Goal: Information Seeking & Learning: Learn about a topic

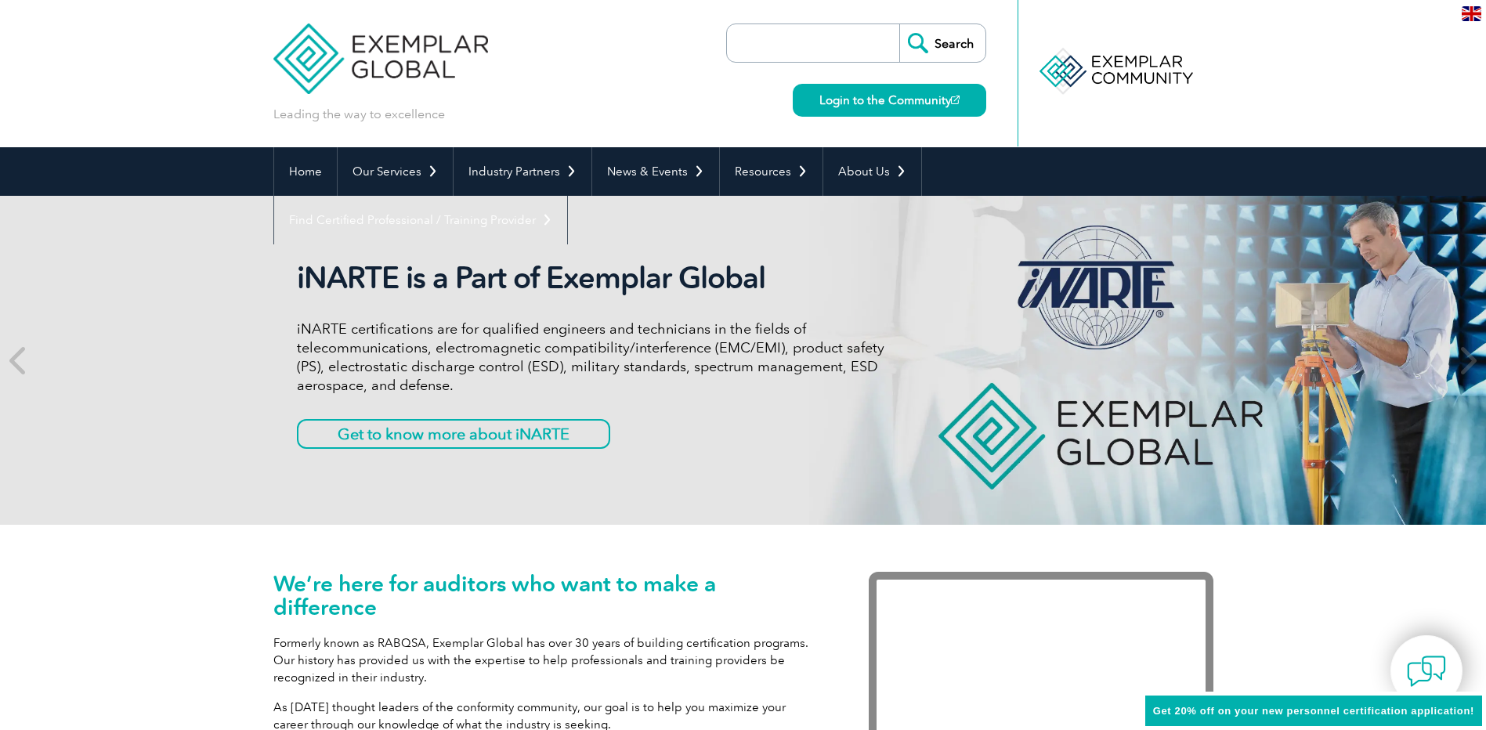
click at [567, 196] on link "Find Certified Professional / Training Provider" at bounding box center [420, 220] width 293 height 49
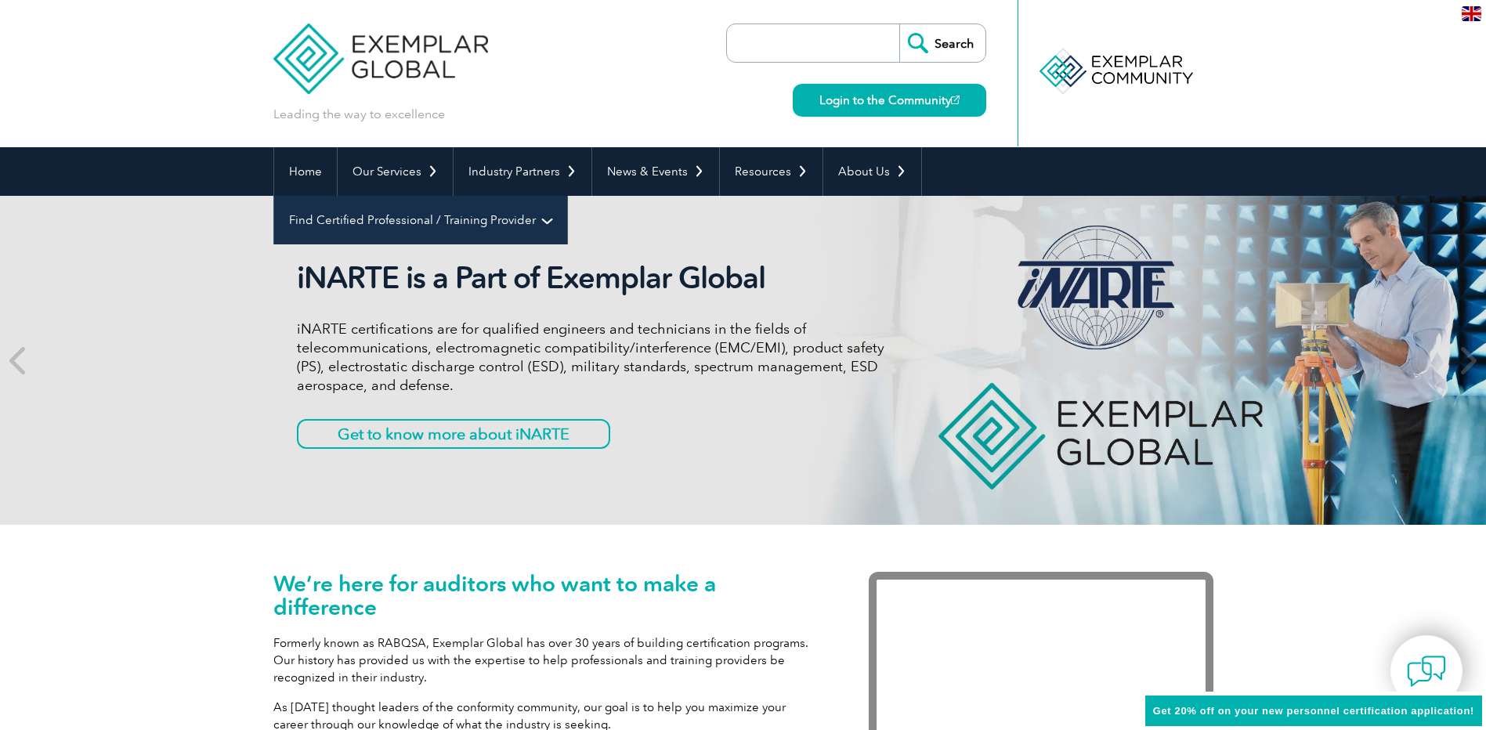
click at [567, 196] on link "Find Certified Professional / Training Provider" at bounding box center [420, 220] width 293 height 49
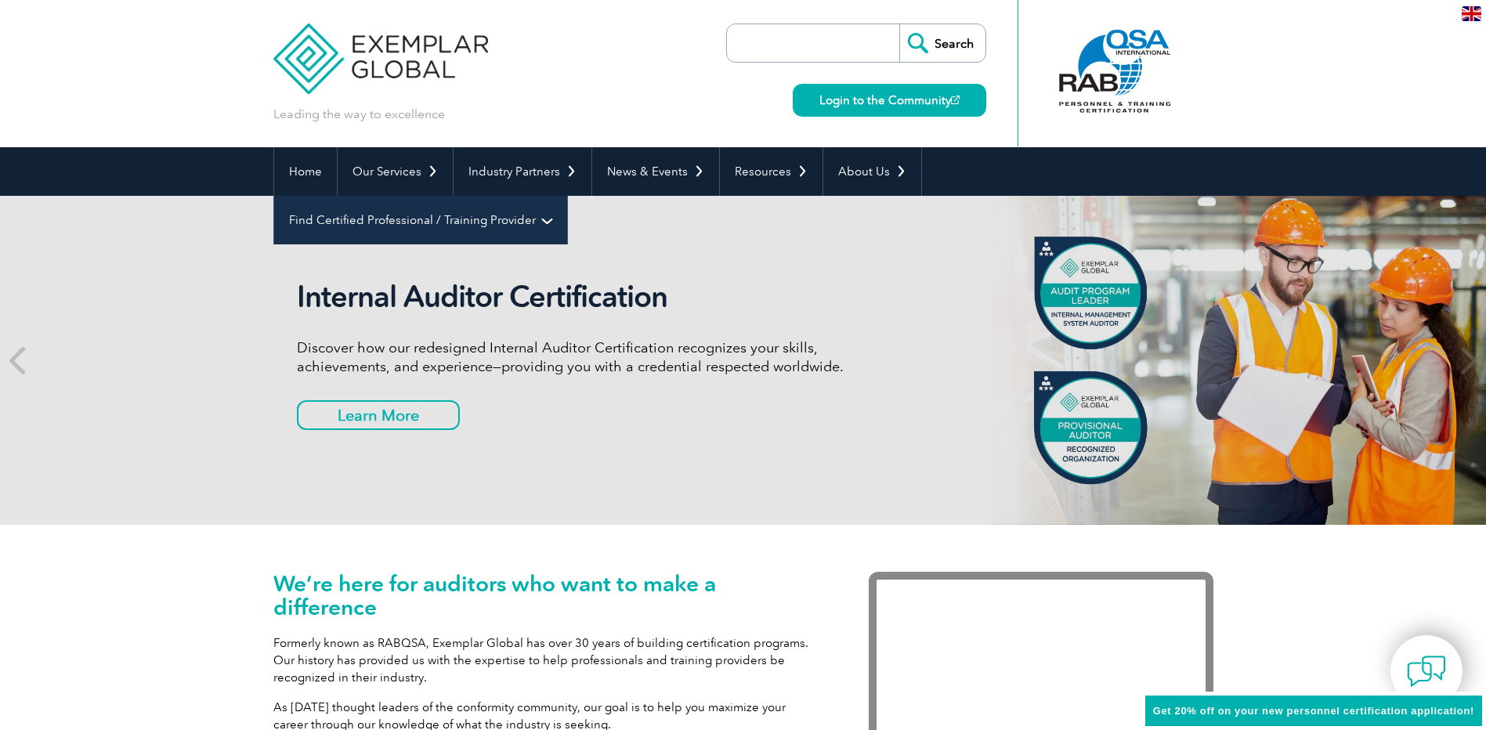
click at [567, 196] on link "Find Certified Professional / Training Provider" at bounding box center [420, 220] width 293 height 49
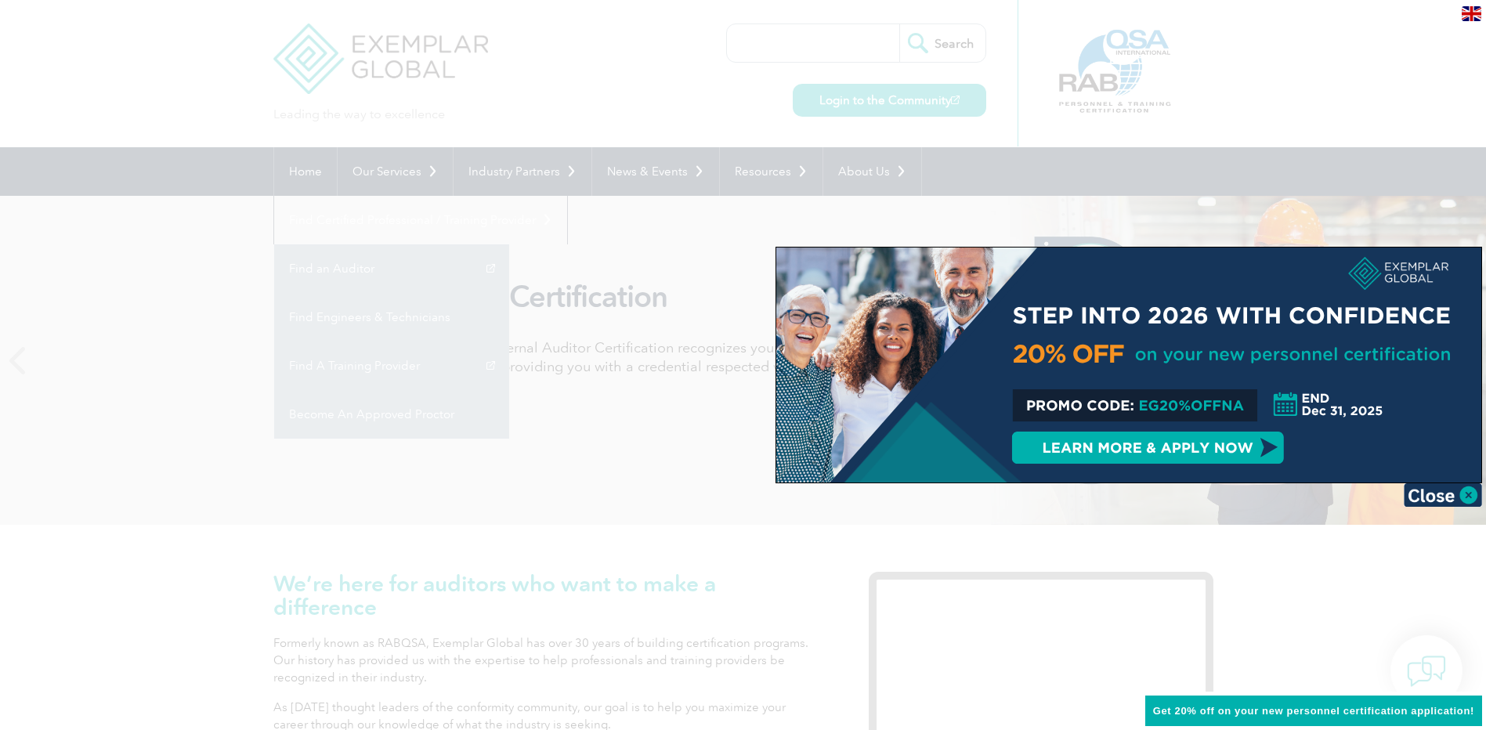
click at [392, 415] on div at bounding box center [743, 365] width 1486 height 730
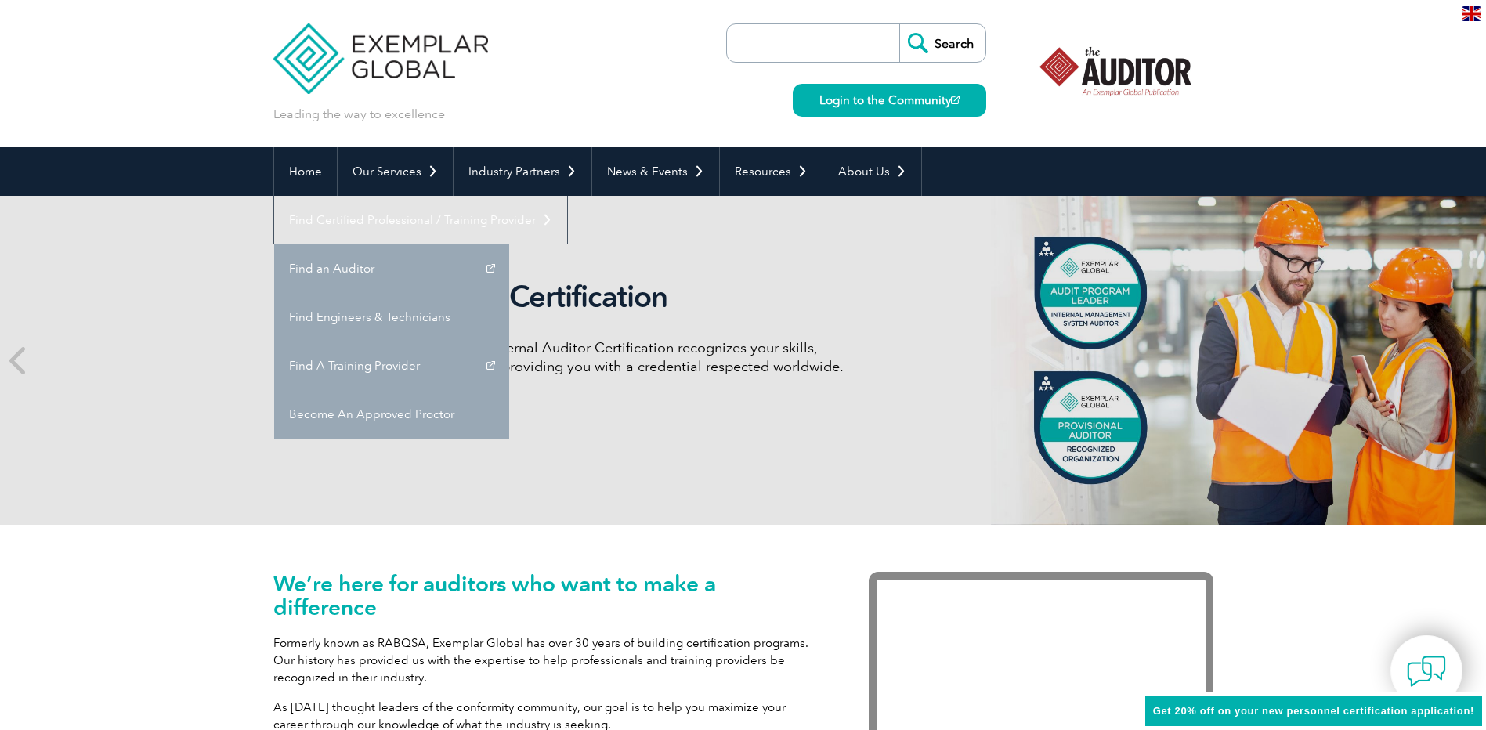
click at [392, 415] on link "Learn More" at bounding box center [378, 415] width 163 height 30
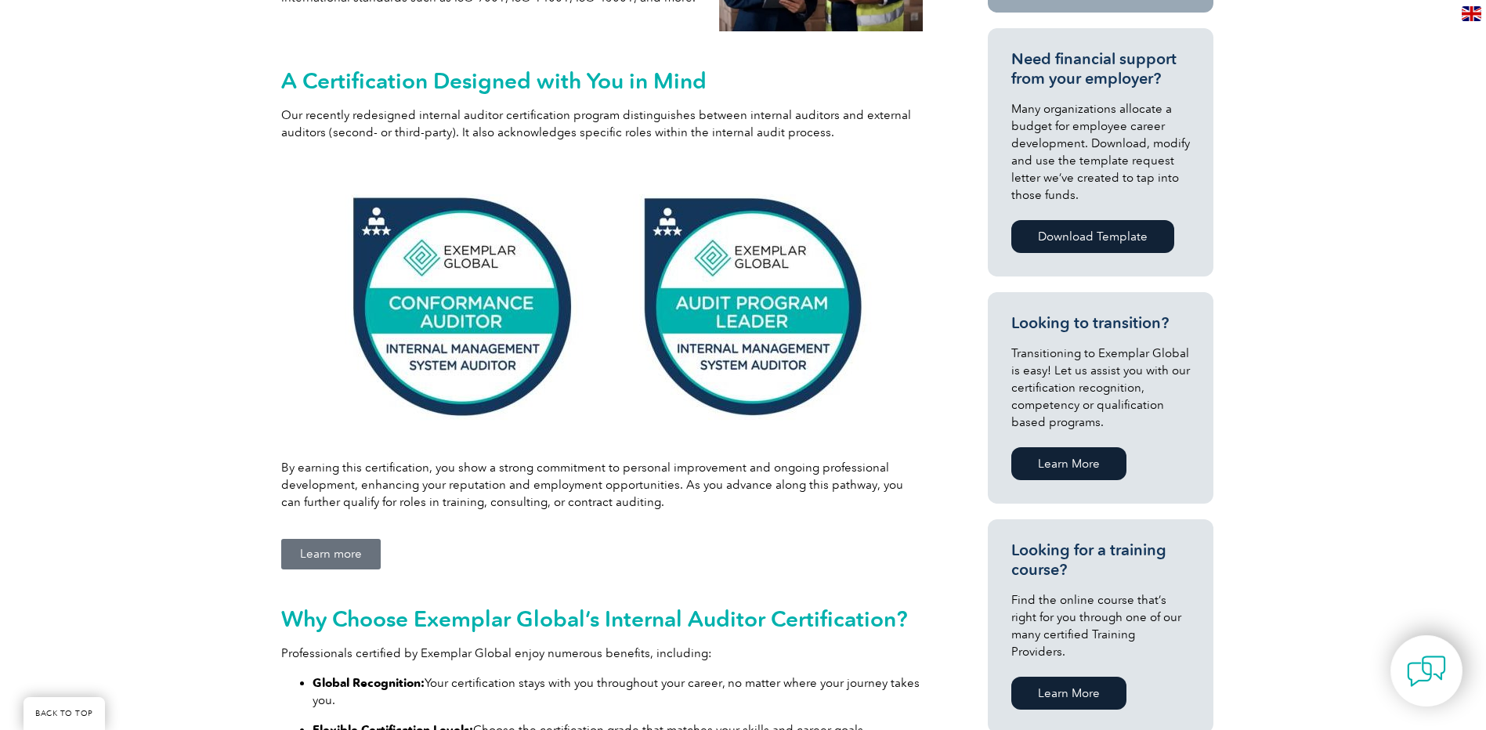
scroll to position [579, 0]
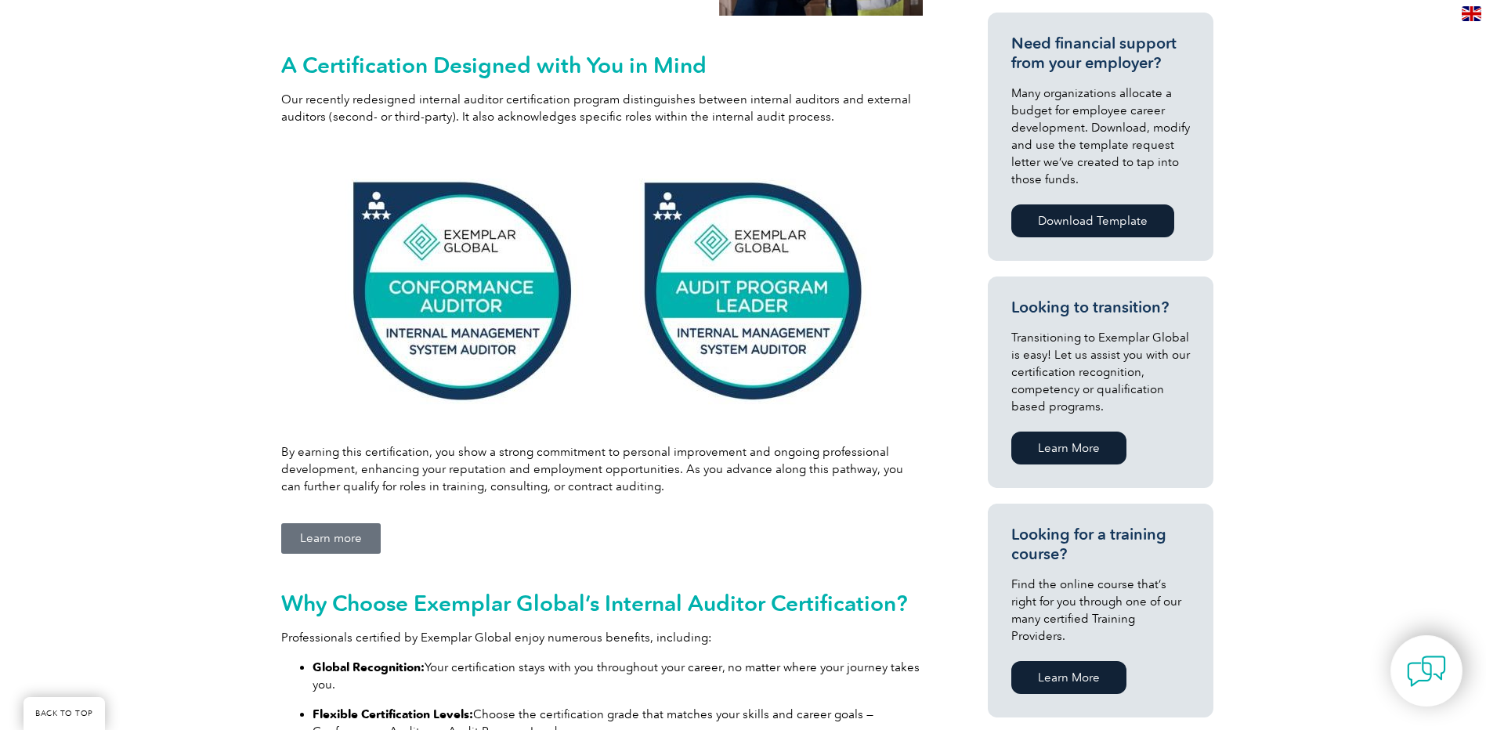
click at [342, 537] on span "Learn more" at bounding box center [331, 539] width 62 height 12
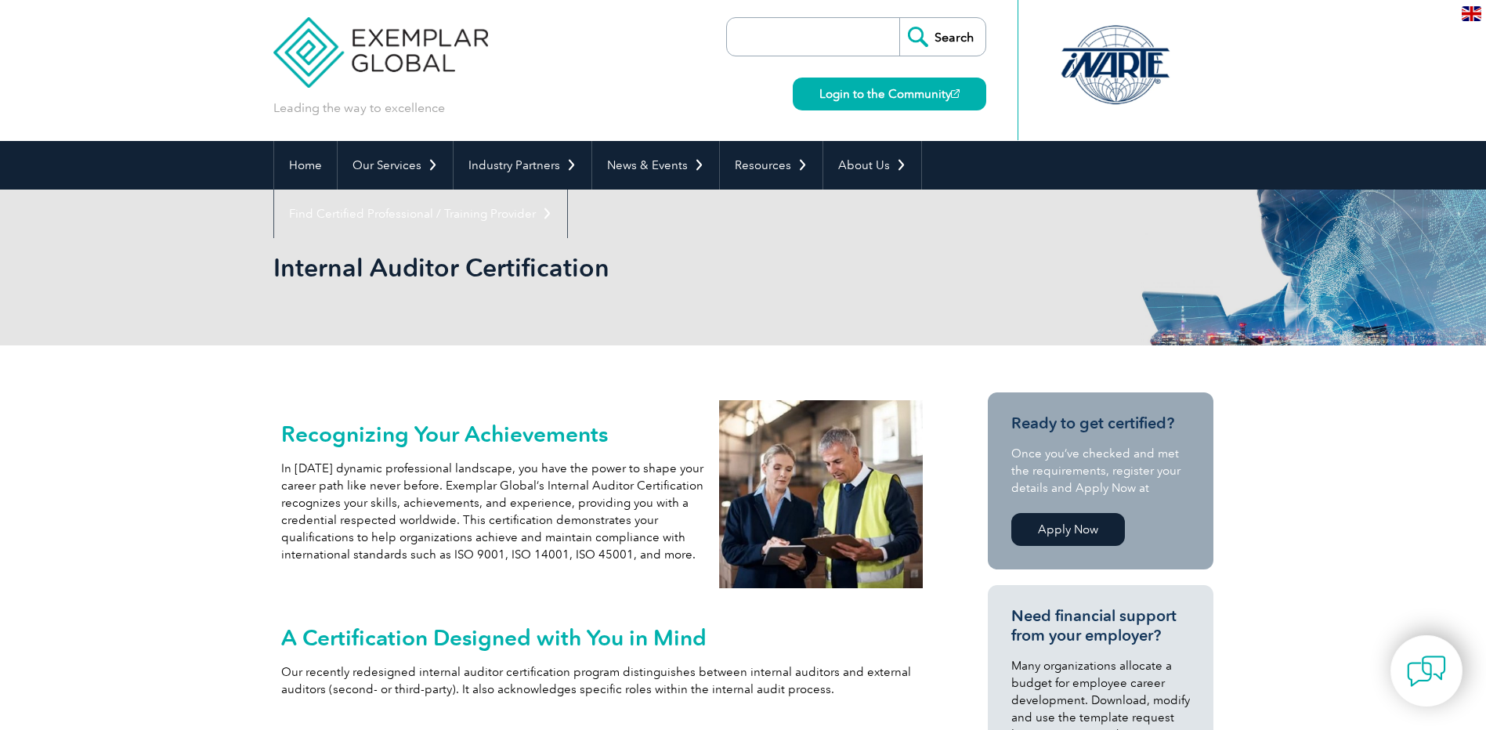
scroll to position [0, 0]
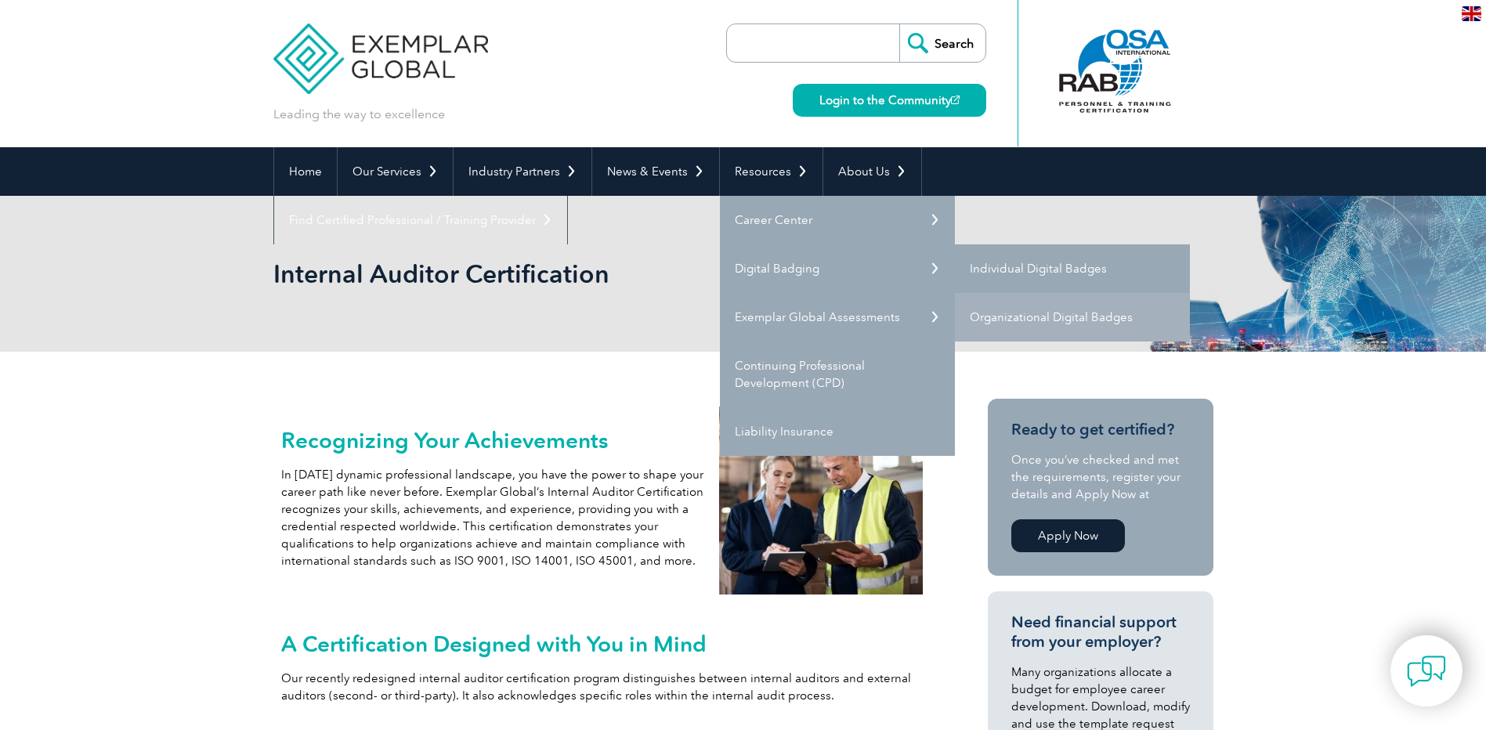
click at [998, 264] on link "Individual Digital Badges" at bounding box center [1072, 268] width 235 height 49
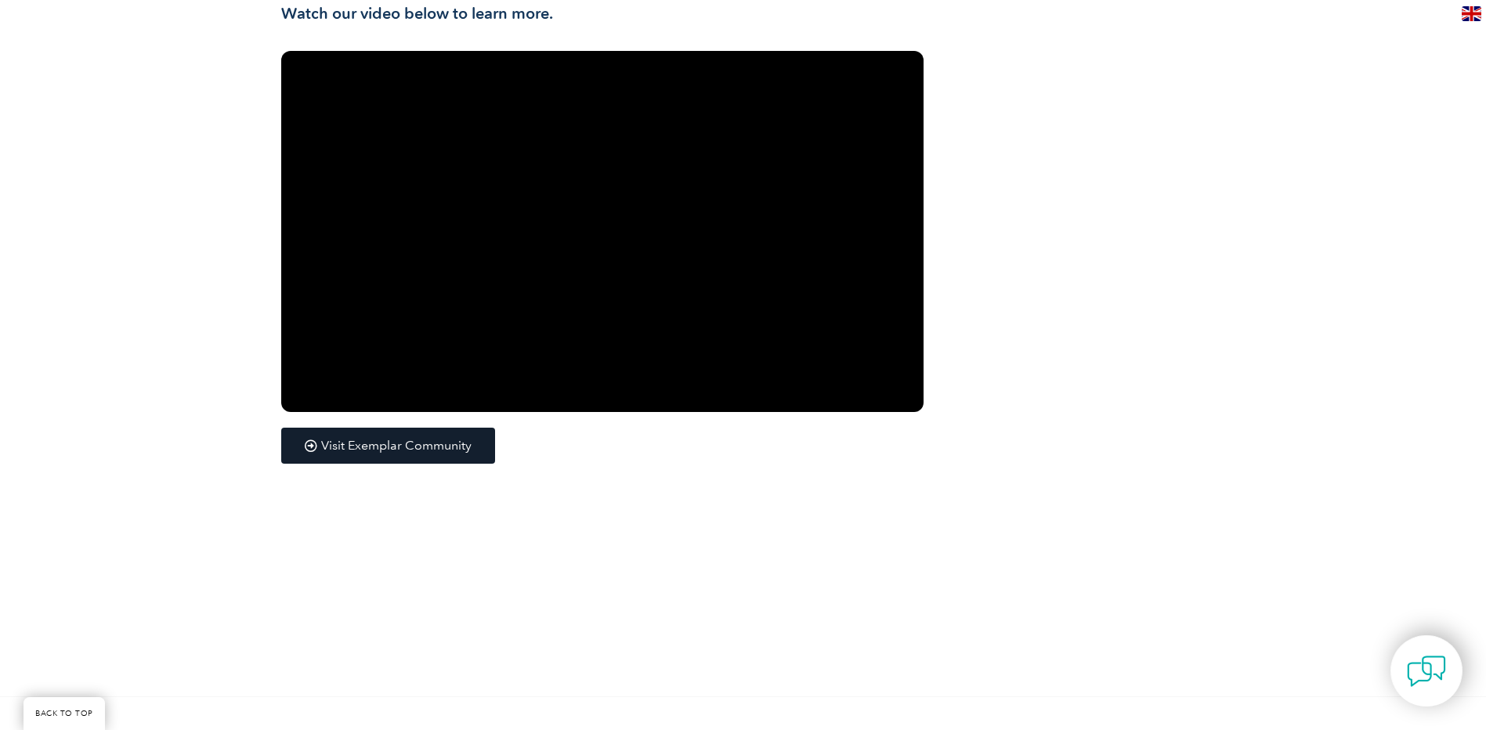
scroll to position [2600, 0]
